Goal: Find specific page/section: Find specific page/section

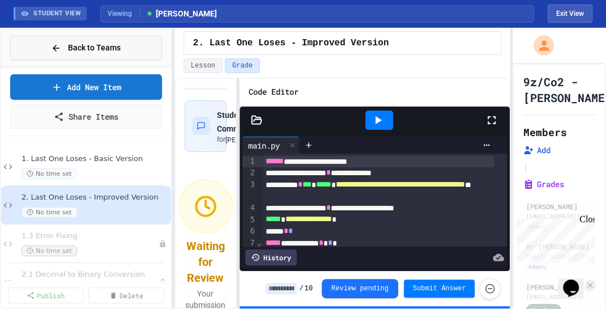
click at [56, 44] on icon at bounding box center [56, 48] width 10 height 10
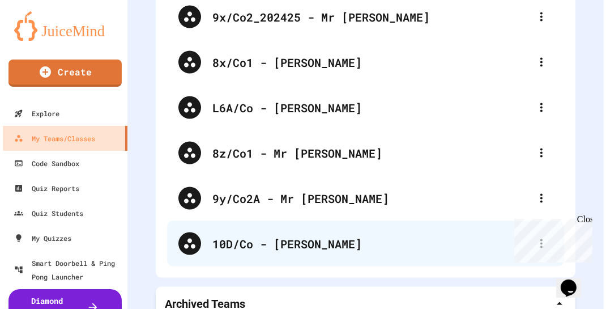
scroll to position [1732, 0]
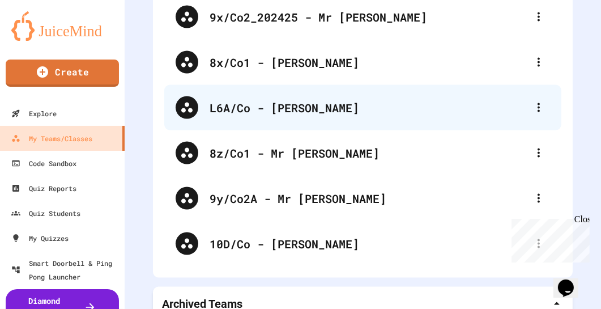
click at [307, 103] on div "L6A/Co - [PERSON_NAME]" at bounding box center [369, 107] width 318 height 17
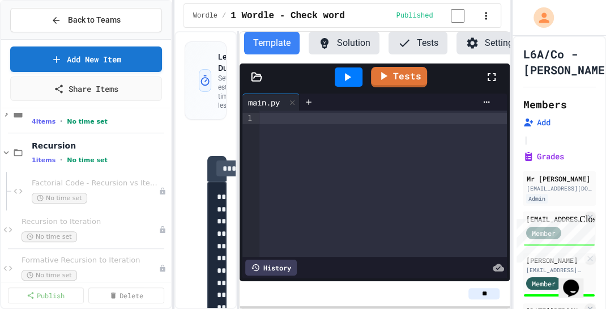
scroll to position [453, 0]
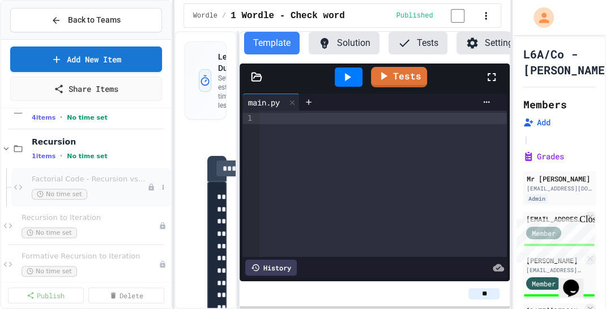
click at [50, 176] on span "Factorial Code - Recursion vs Iteration" at bounding box center [90, 179] width 116 height 10
